Goal: Task Accomplishment & Management: Manage account settings

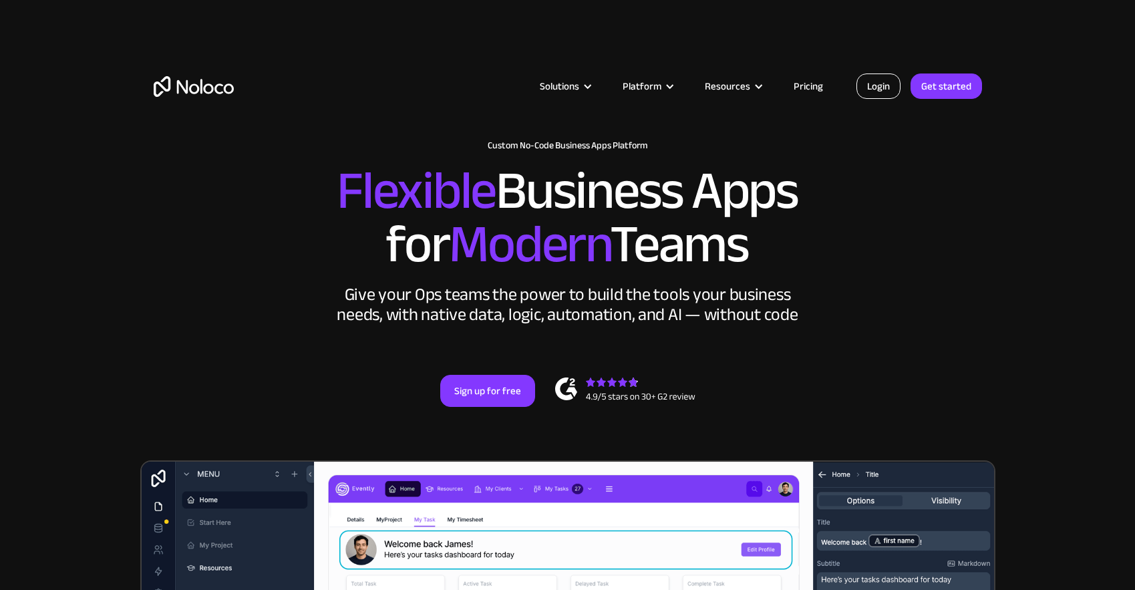
click at [884, 81] on link "Login" at bounding box center [878, 85] width 44 height 25
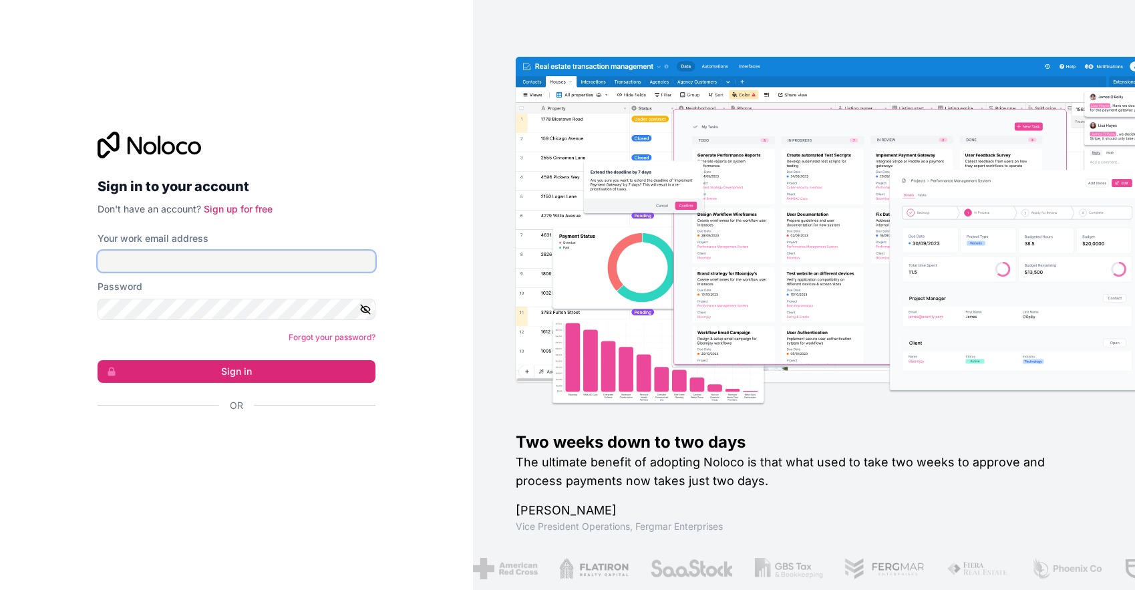
click at [294, 254] on input "Your work email address" at bounding box center [237, 260] width 278 height 21
click at [278, 257] on input "Your work email address" at bounding box center [237, 260] width 278 height 21
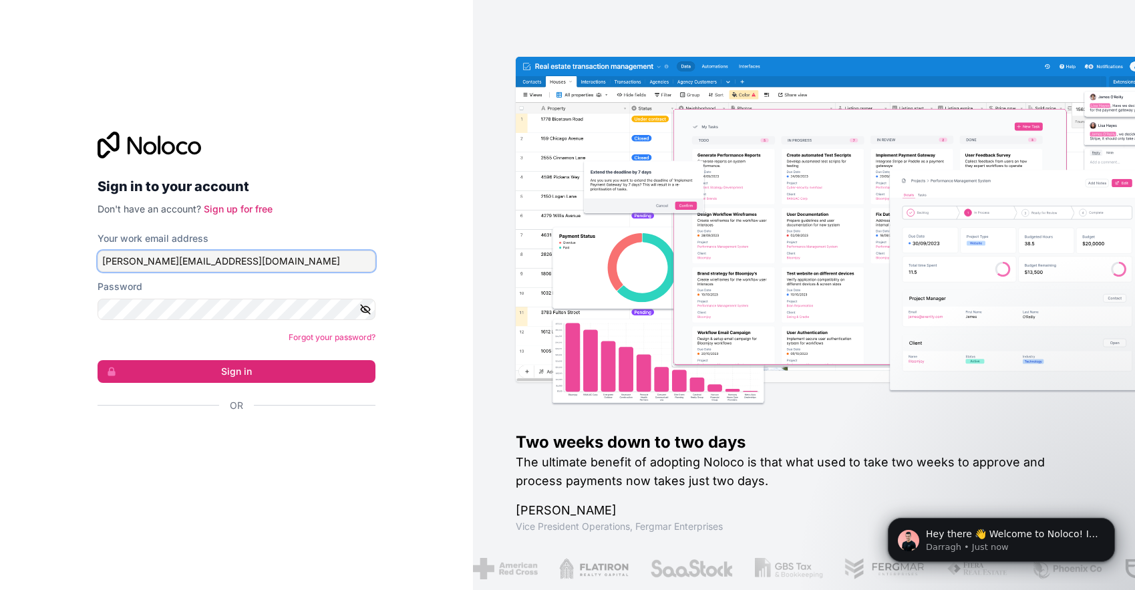
type input "[PERSON_NAME][EMAIL_ADDRESS][DOMAIN_NAME]"
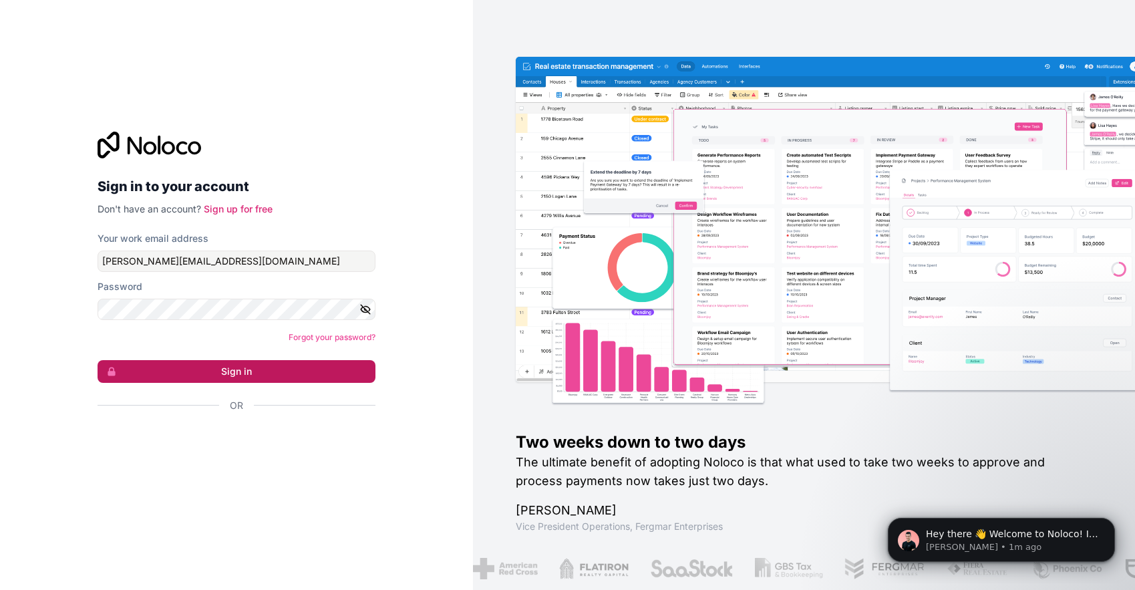
click at [215, 375] on button "Sign in" at bounding box center [237, 371] width 278 height 23
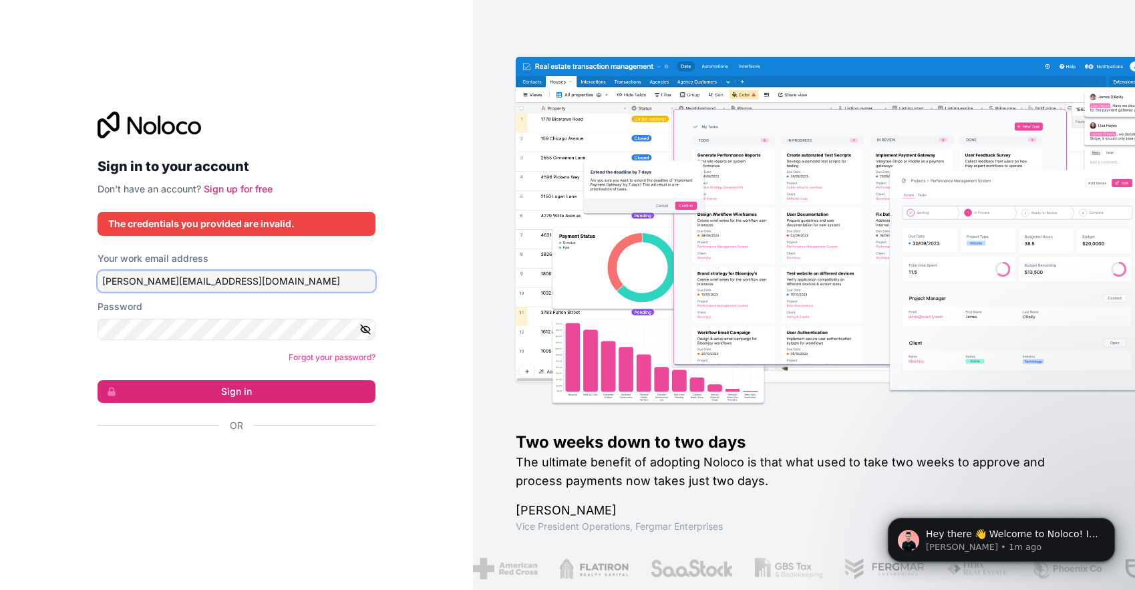
click at [230, 283] on input "[PERSON_NAME][EMAIL_ADDRESS][DOMAIN_NAME]" at bounding box center [237, 280] width 278 height 21
click at [0, 321] on html "Sign in to your account Don't have an account? Sign up for free The credentials…" at bounding box center [567, 295] width 1135 height 590
click at [368, 326] on icon "button" at bounding box center [365, 329] width 12 height 12
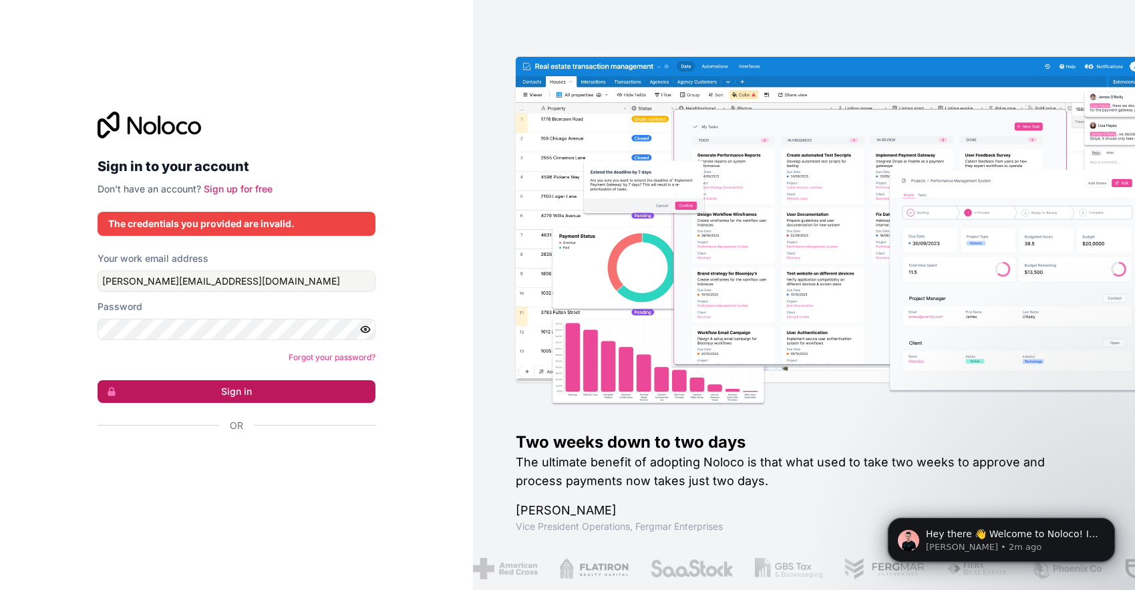
click at [312, 388] on button "Sign in" at bounding box center [237, 391] width 278 height 23
click at [258, 399] on button "Sign in" at bounding box center [237, 391] width 278 height 23
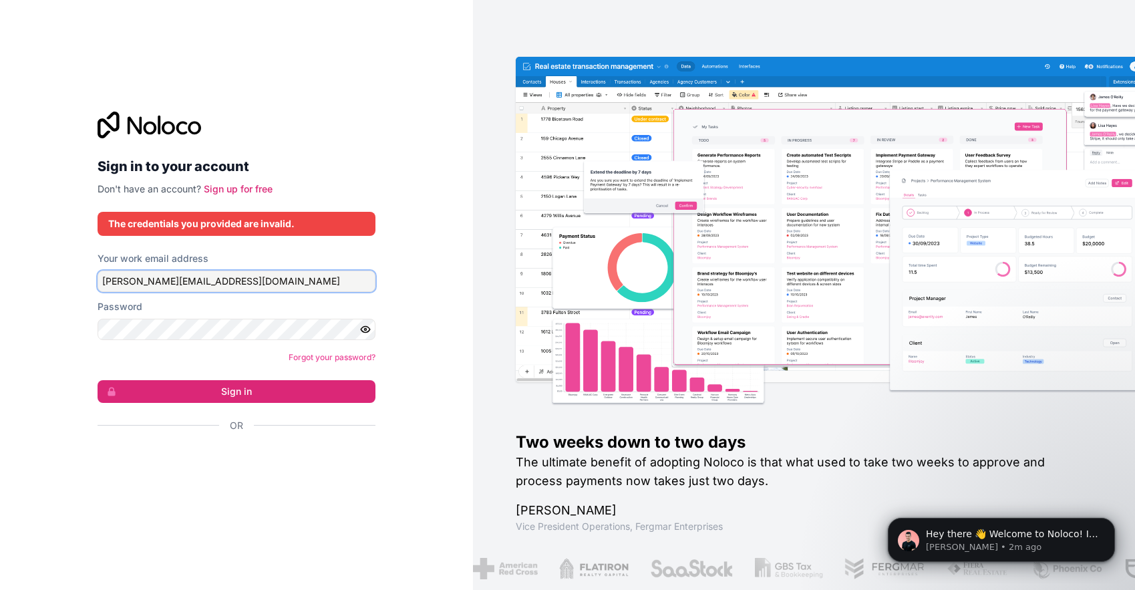
drag, startPoint x: 276, startPoint y: 278, endPoint x: -5, endPoint y: 271, distance: 281.2
click at [0, 271] on html "Sign in to your account Don't have an account? Sign up for free The credentials…" at bounding box center [567, 295] width 1135 height 590
click at [198, 285] on input "[PERSON_NAME][EMAIL_ADDRESS][DOMAIN_NAME]" at bounding box center [237, 280] width 278 height 21
click at [236, 391] on button "Sign in" at bounding box center [237, 391] width 278 height 23
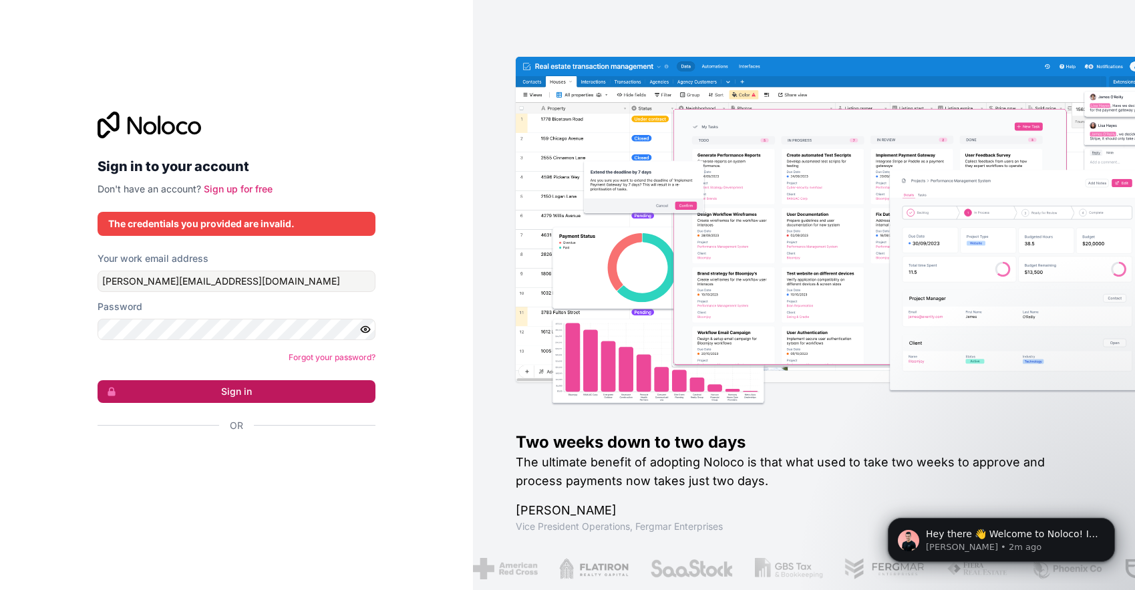
click at [217, 383] on button "Sign in" at bounding box center [237, 391] width 278 height 23
click at [345, 359] on link "Forgot your password?" at bounding box center [332, 357] width 87 height 10
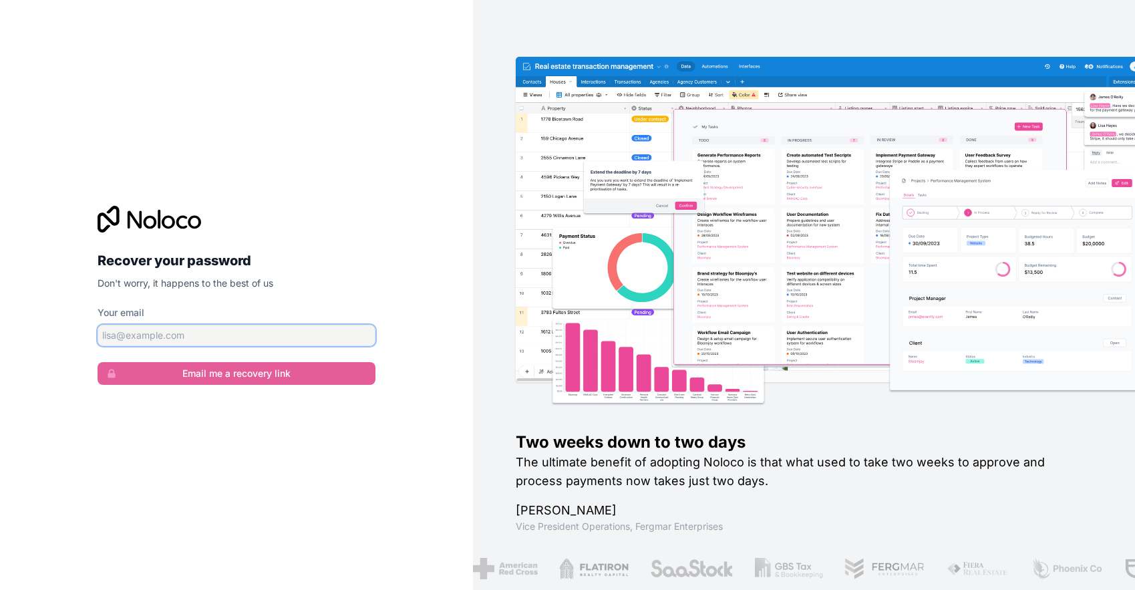
click at [189, 338] on input "Your email" at bounding box center [237, 335] width 278 height 21
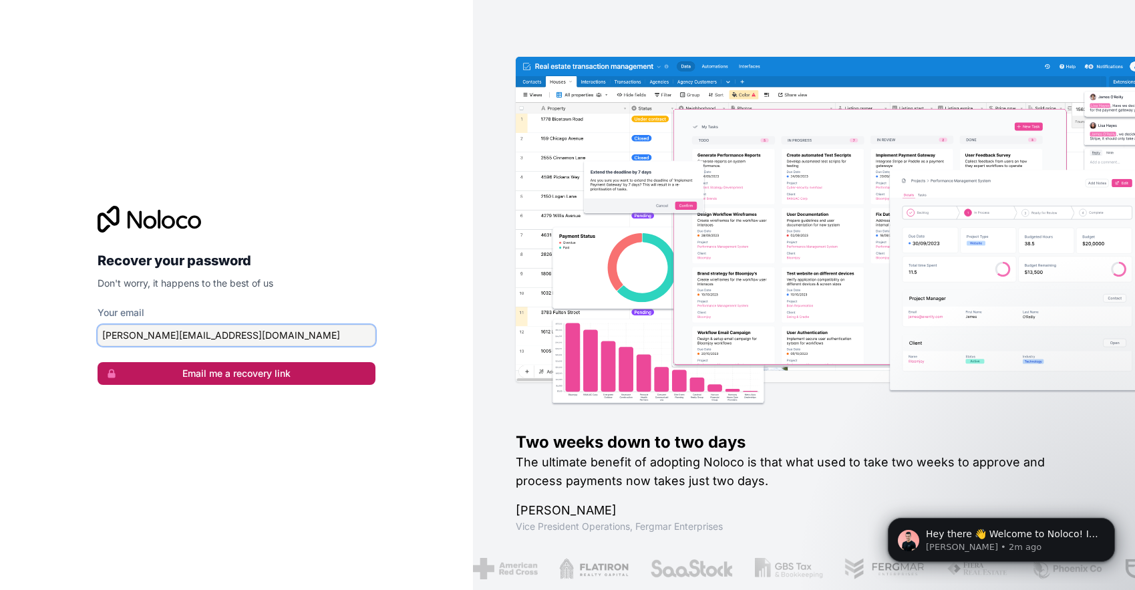
type input "sara@tex-moda.com"
click at [202, 373] on button "Email me a recovery link" at bounding box center [237, 373] width 278 height 23
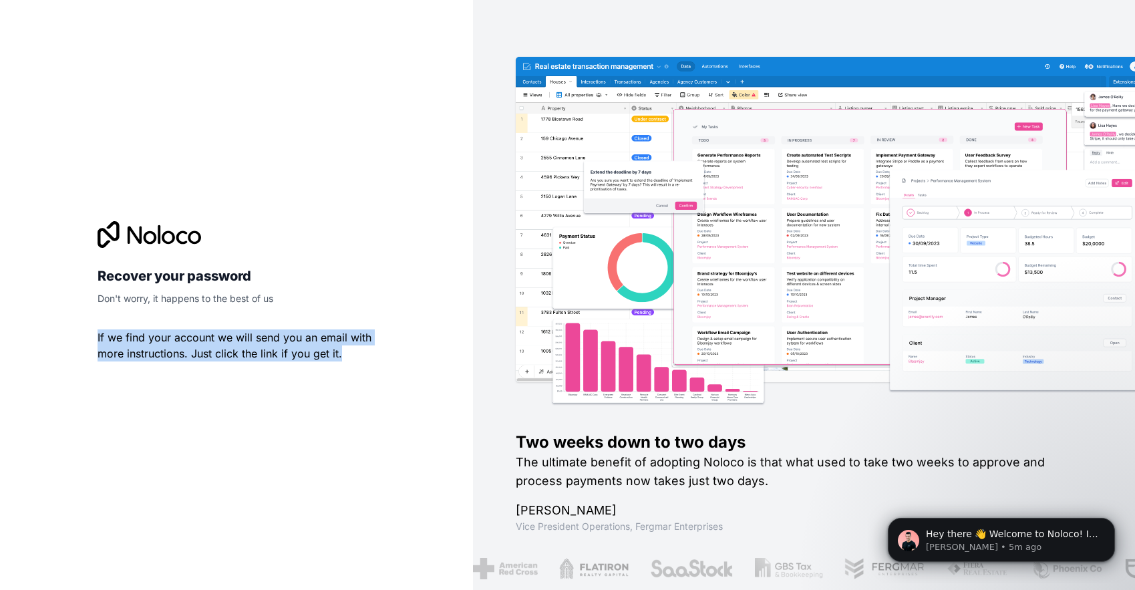
drag, startPoint x: 154, startPoint y: 336, endPoint x: 427, endPoint y: 356, distance: 273.9
click at [427, 357] on div "Recover your password Don't worry, it happens to the best of us If we find your…" at bounding box center [236, 295] width 473 height 590
click at [427, 356] on div "Recover your password Don't worry, it happens to the best of us If we find your…" at bounding box center [236, 295] width 473 height 590
